Goal: Information Seeking & Learning: Learn about a topic

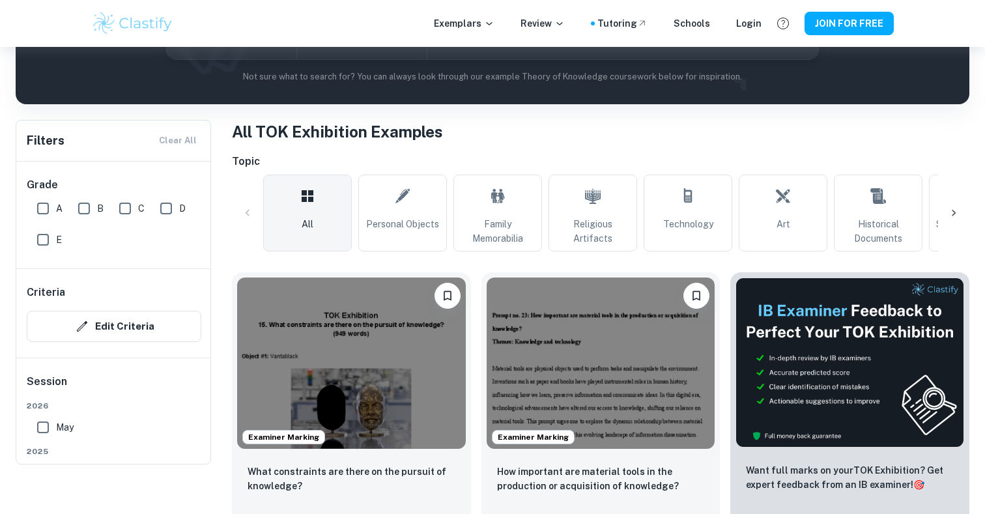
scroll to position [10, 0]
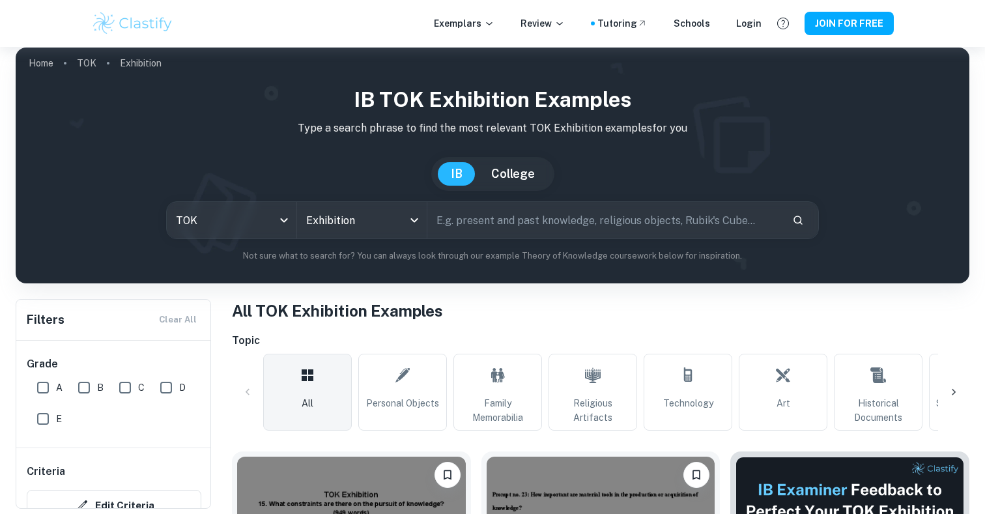
click at [467, 223] on input "text" at bounding box center [604, 220] width 354 height 36
type input "are some things unknowable"
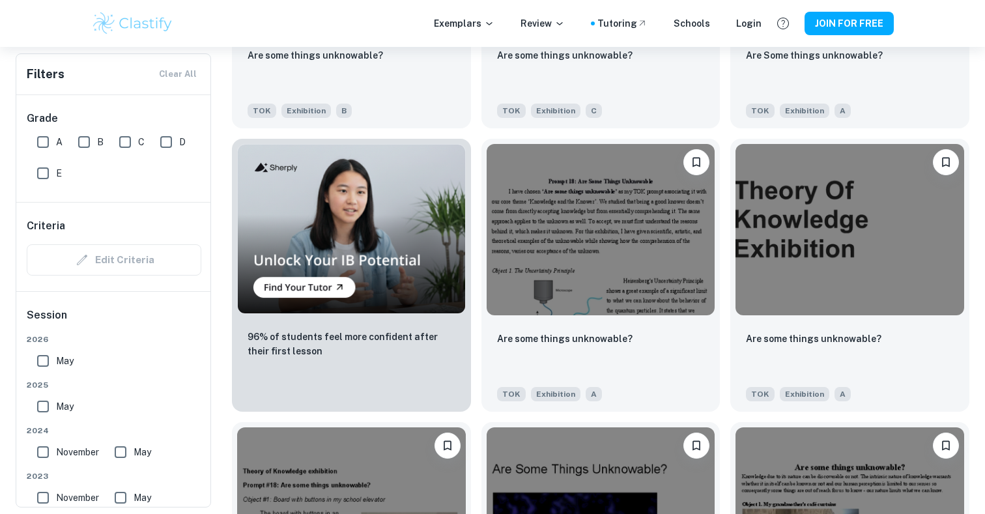
scroll to position [891, 0]
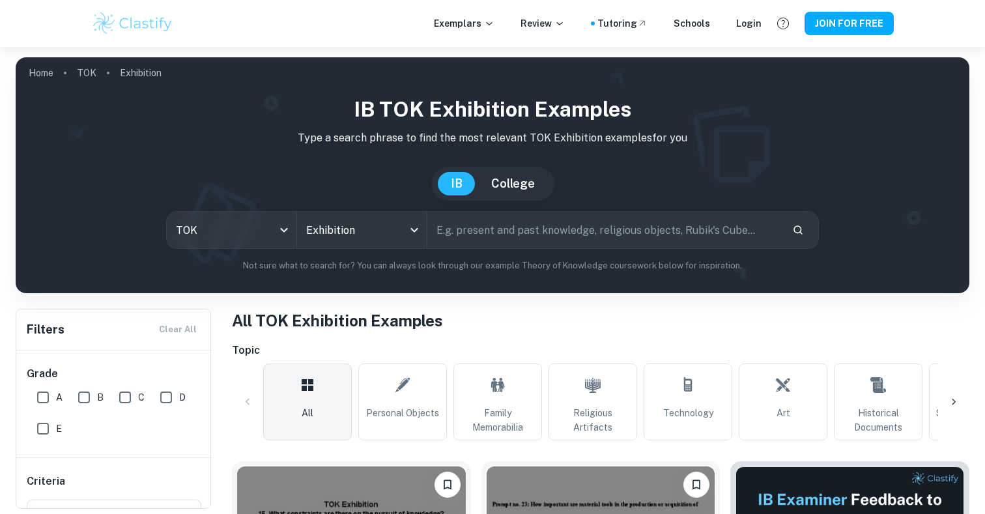
scroll to position [78, 0]
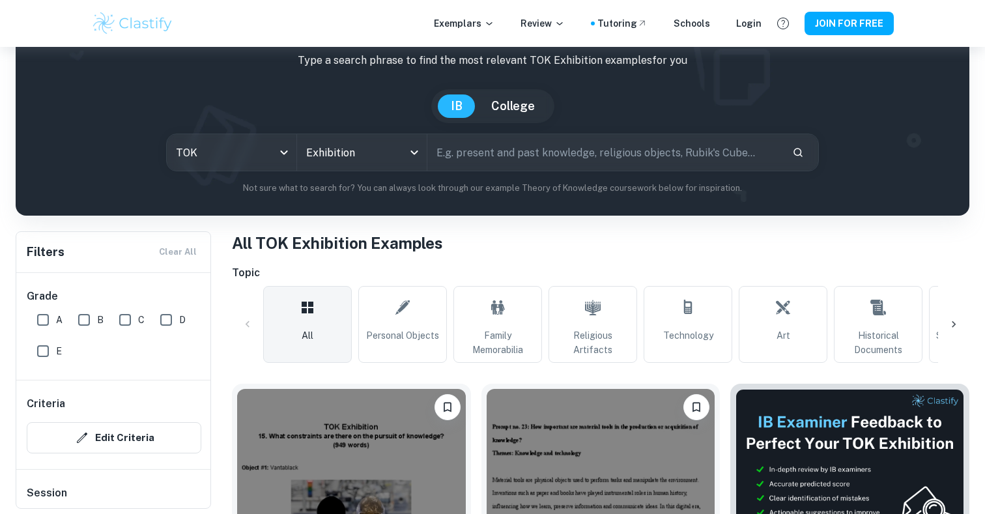
click at [460, 149] on input "text" at bounding box center [604, 152] width 354 height 36
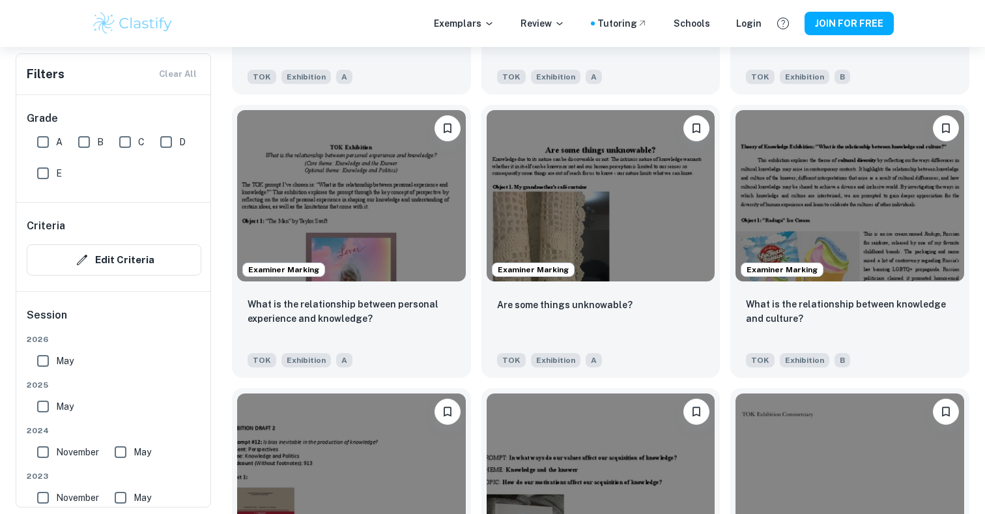
scroll to position [1510, 0]
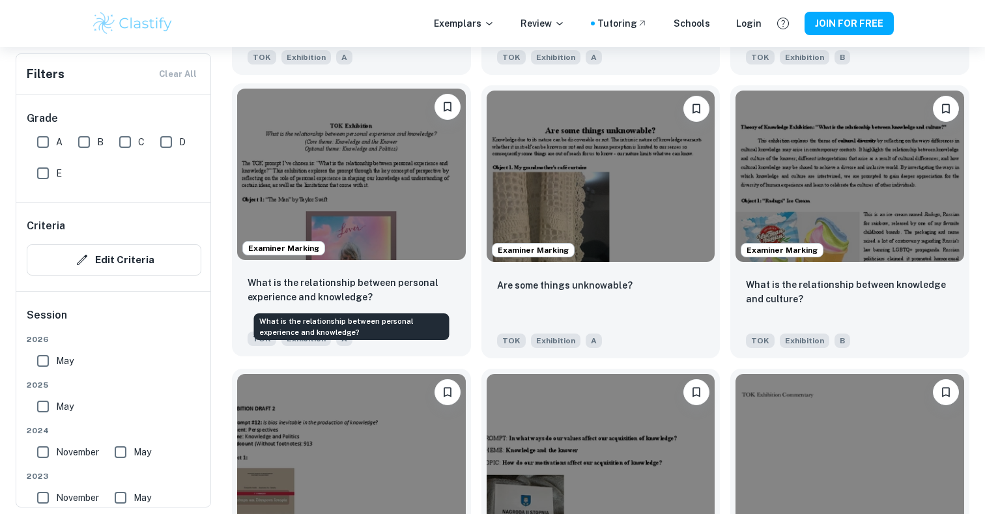
click at [369, 291] on p "What is the relationship between personal experience and knowledge?" at bounding box center [352, 290] width 208 height 29
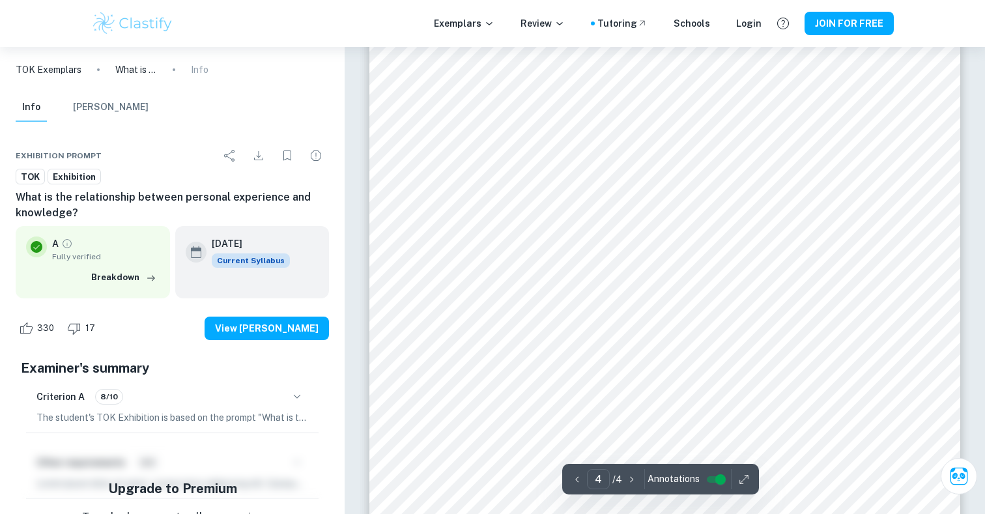
scroll to position [2561, 0]
type input "3"
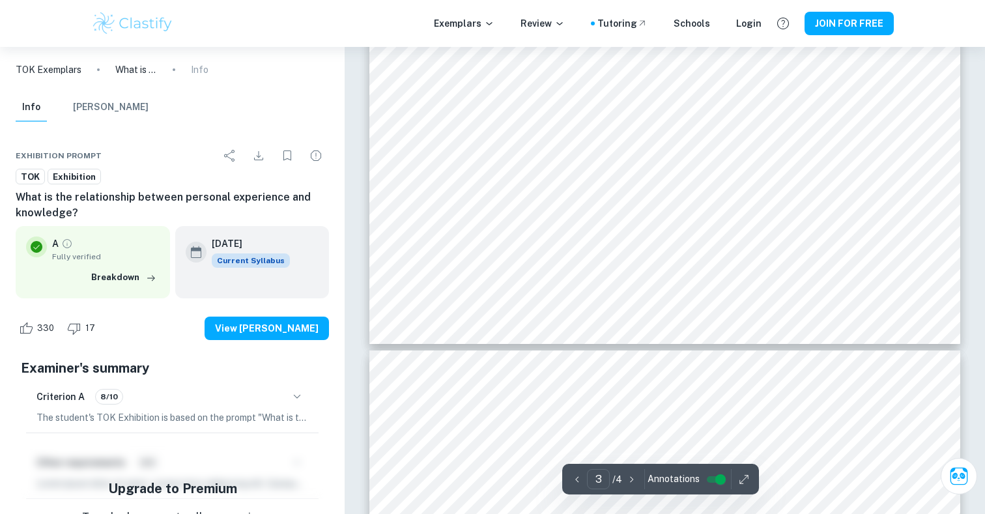
scroll to position [2212, 0]
